Goal: Task Accomplishment & Management: Manage account settings

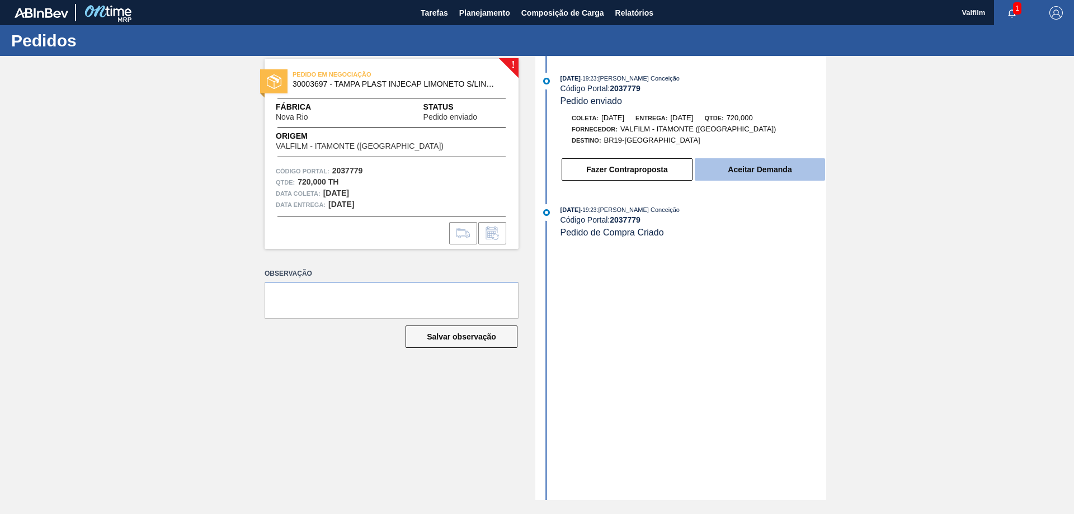
click at [755, 171] on button "Aceitar Demanda" at bounding box center [760, 169] width 130 height 22
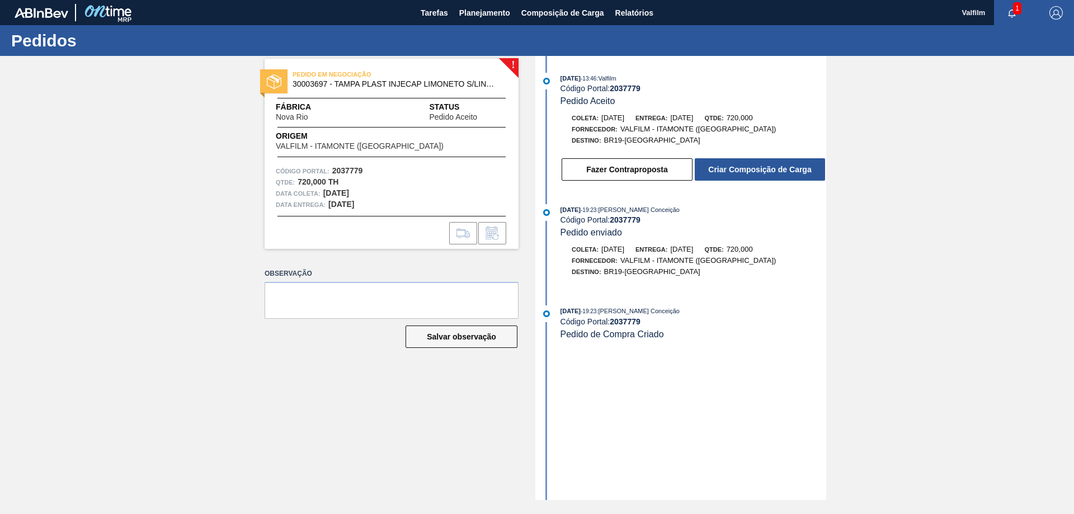
click at [146, 391] on div "! PEDIDO EM NEGOCIAÇÃO 30003697 - TAMPA PLAST INJECAP LIMONETO S/LINER Fábrica …" at bounding box center [537, 278] width 1074 height 444
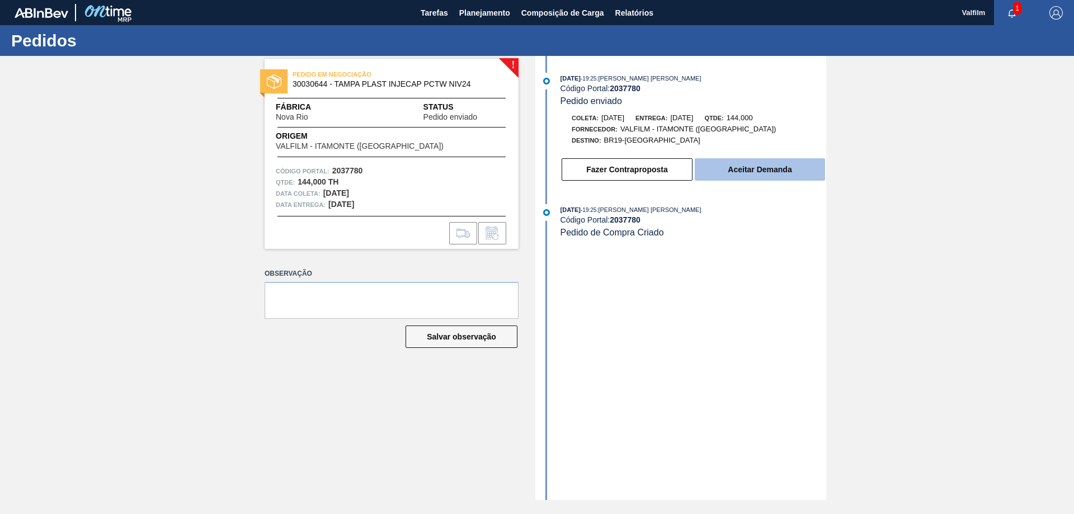
click at [755, 163] on button "Aceitar Demanda" at bounding box center [760, 169] width 130 height 22
click at [762, 167] on button "Aceitar Demanda" at bounding box center [760, 169] width 130 height 22
click at [756, 167] on button "Aceitar Demanda" at bounding box center [760, 169] width 130 height 22
click at [726, 171] on button "Aceitar Demanda" at bounding box center [760, 169] width 130 height 22
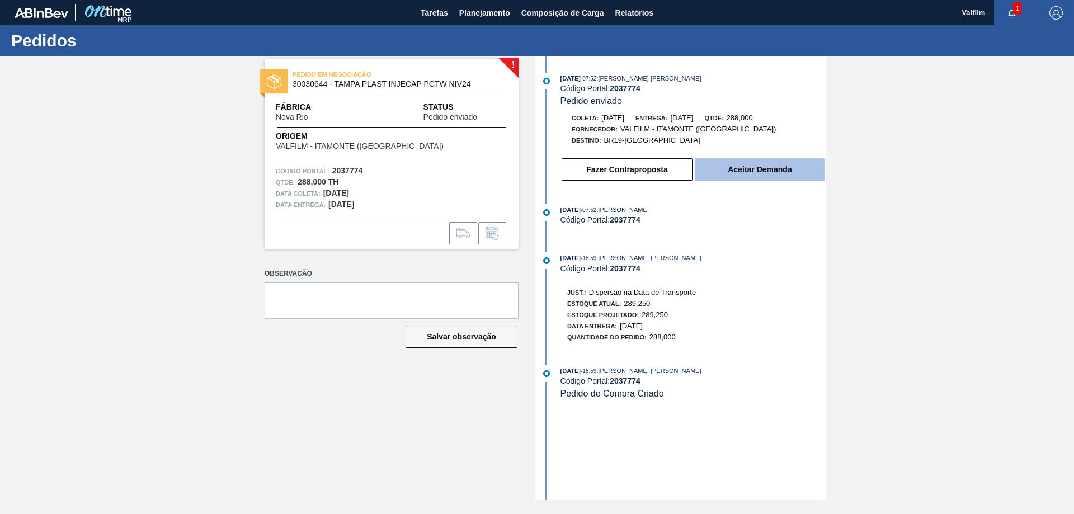
click at [746, 167] on button "Aceitar Demanda" at bounding box center [760, 169] width 130 height 22
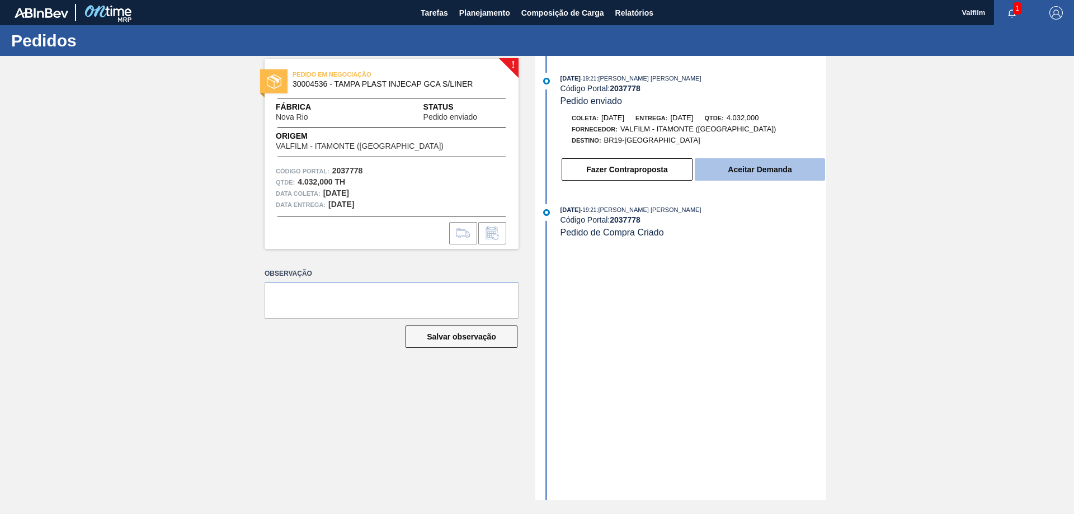
click at [739, 172] on button "Aceitar Demanda" at bounding box center [760, 169] width 130 height 22
click at [740, 168] on button "Aceitar Demanda" at bounding box center [760, 169] width 130 height 22
click at [753, 172] on button "Aceitar Demanda" at bounding box center [760, 169] width 130 height 22
click at [765, 172] on button "Aceitar Demanda" at bounding box center [760, 169] width 130 height 22
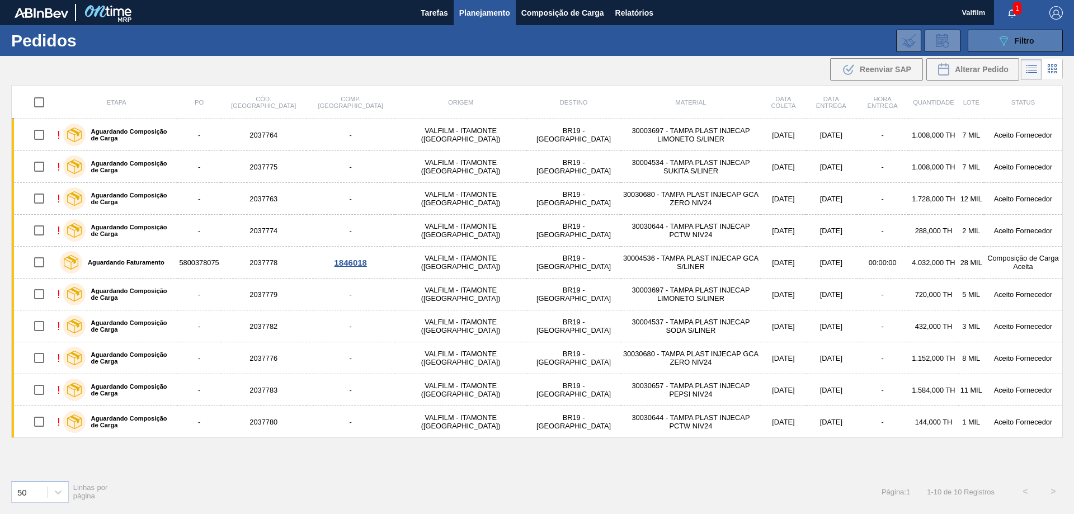
click at [984, 43] on button "089F7B8B-B2A5-4AFE-B5C0-19BA573D28AC Filtro" at bounding box center [1015, 41] width 95 height 22
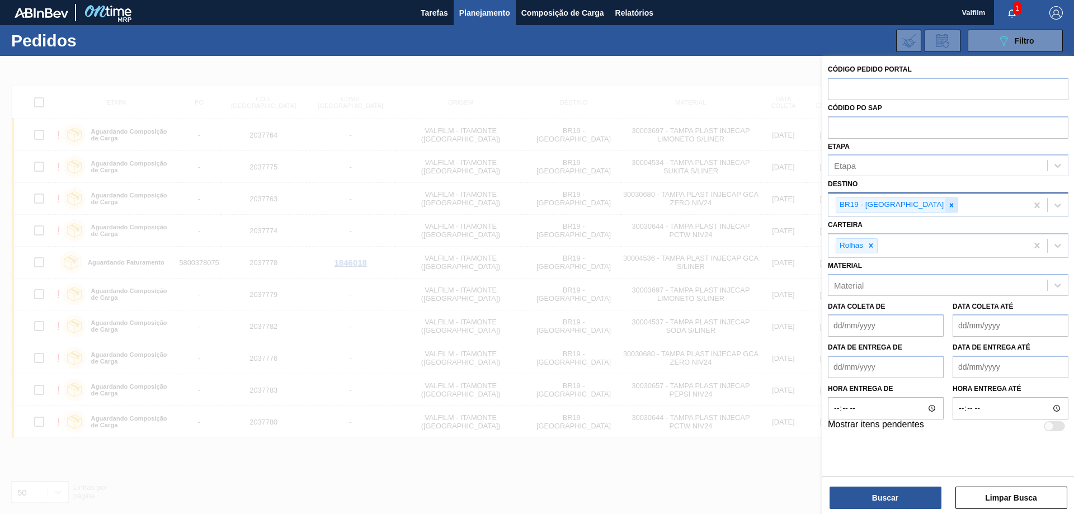
click at [946, 209] on div at bounding box center [952, 205] width 12 height 14
click at [907, 209] on div "BR19 - [GEOGRAPHIC_DATA]" at bounding box center [928, 205] width 199 height 23
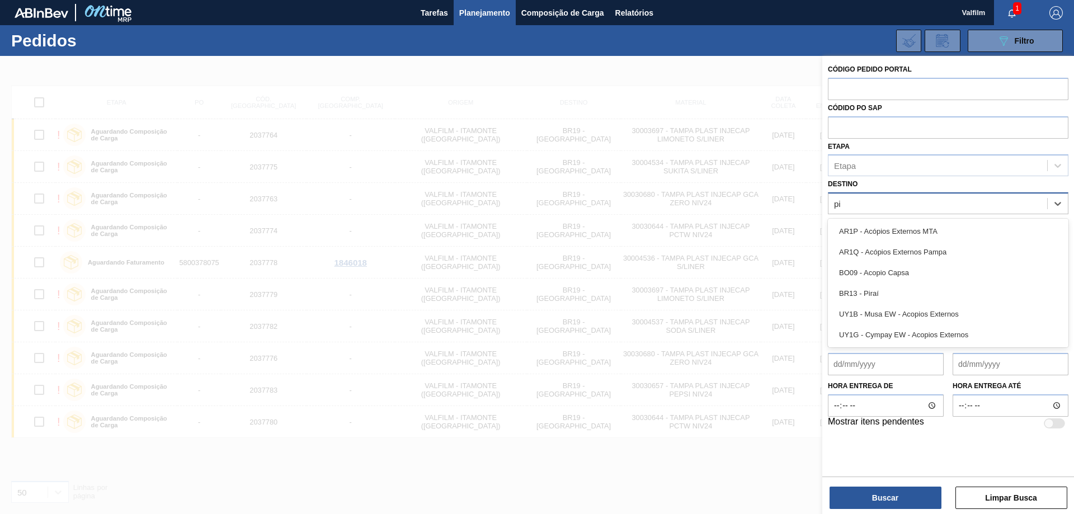
type input "pir"
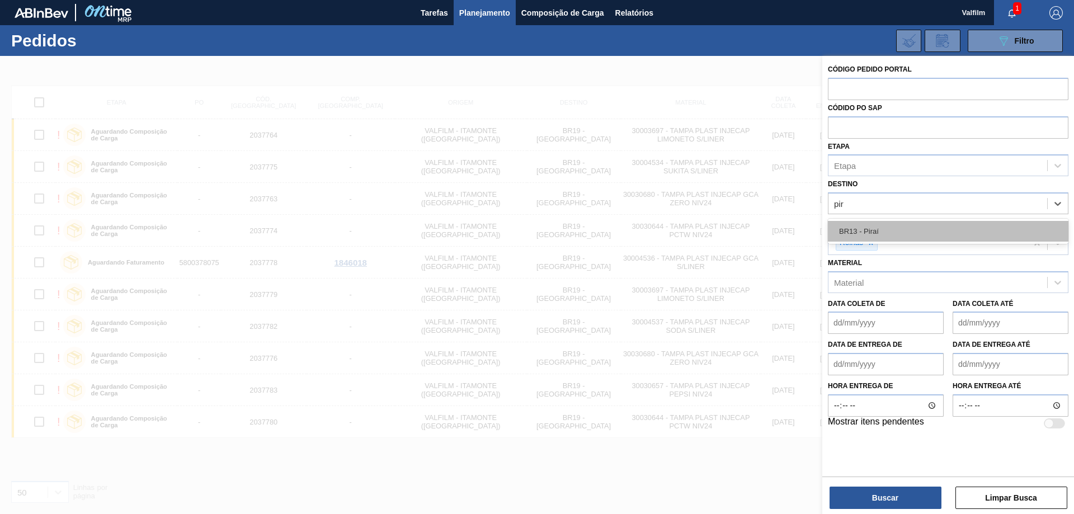
click at [867, 235] on div "BR13 - Piraí" at bounding box center [948, 231] width 241 height 21
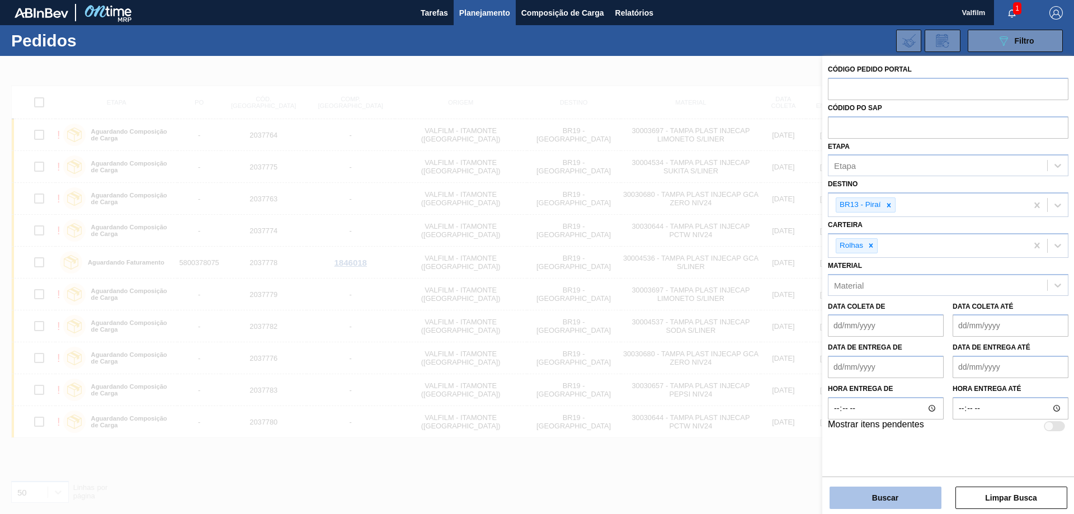
click at [918, 506] on button "Buscar" at bounding box center [886, 498] width 112 height 22
